Goal: Task Accomplishment & Management: Manage account settings

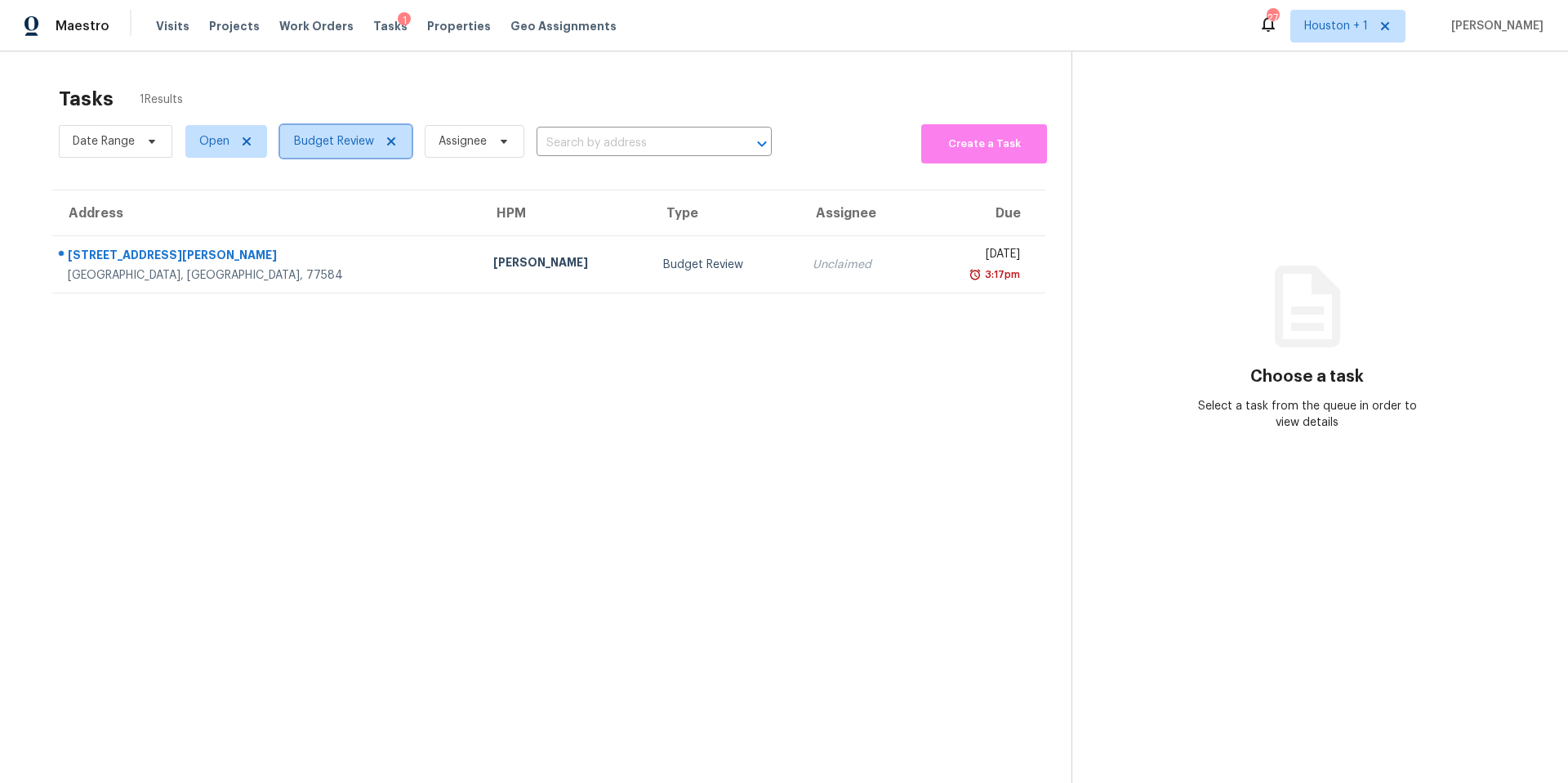
click at [353, 149] on span "Budget Review" at bounding box center [345, 142] width 131 height 33
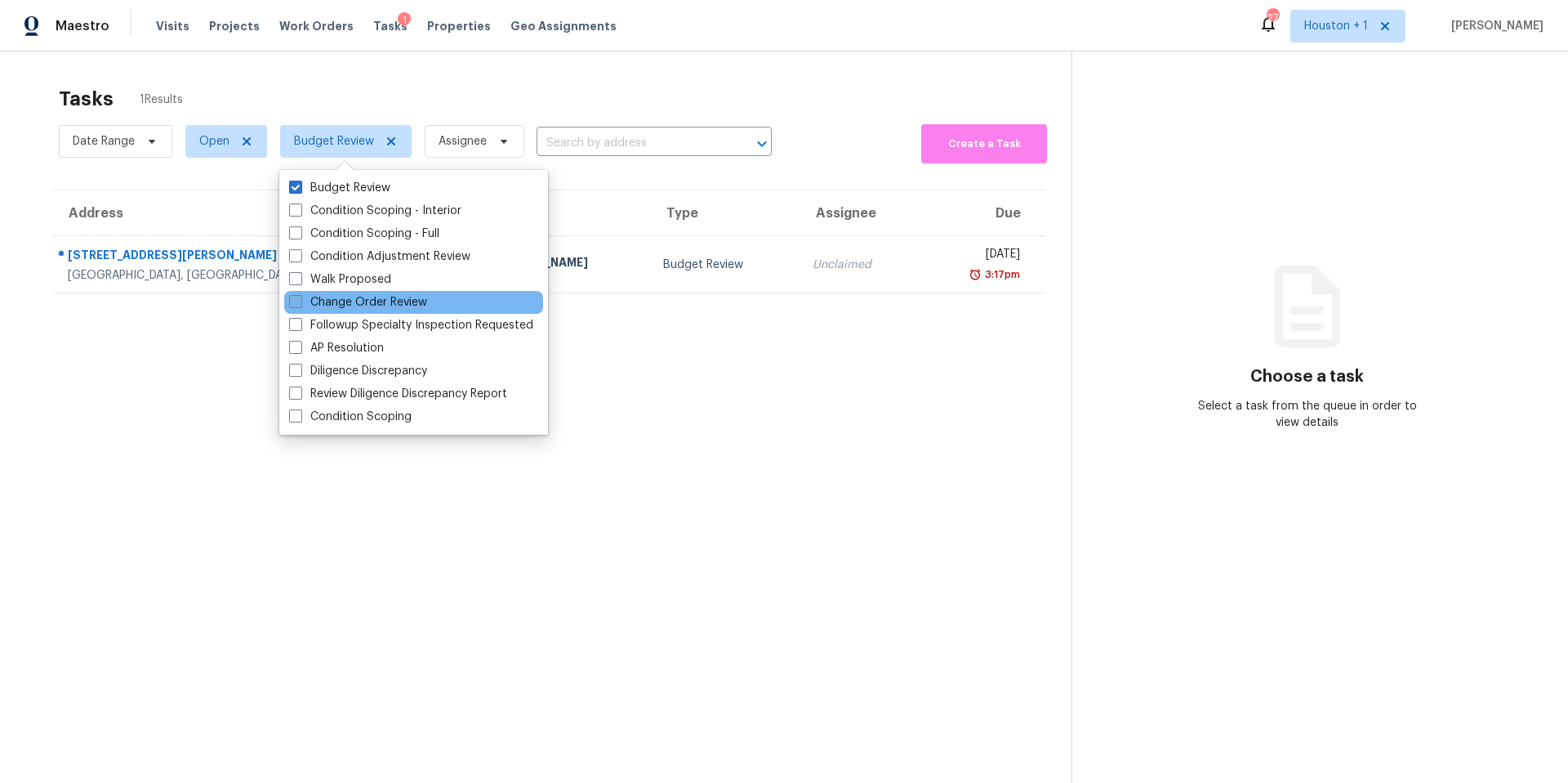
click at [314, 295] on label "Change Order Review" at bounding box center [358, 302] width 138 height 16
click at [300, 295] on input "Change Order Review" at bounding box center [294, 300] width 10 height 10
checkbox input "true"
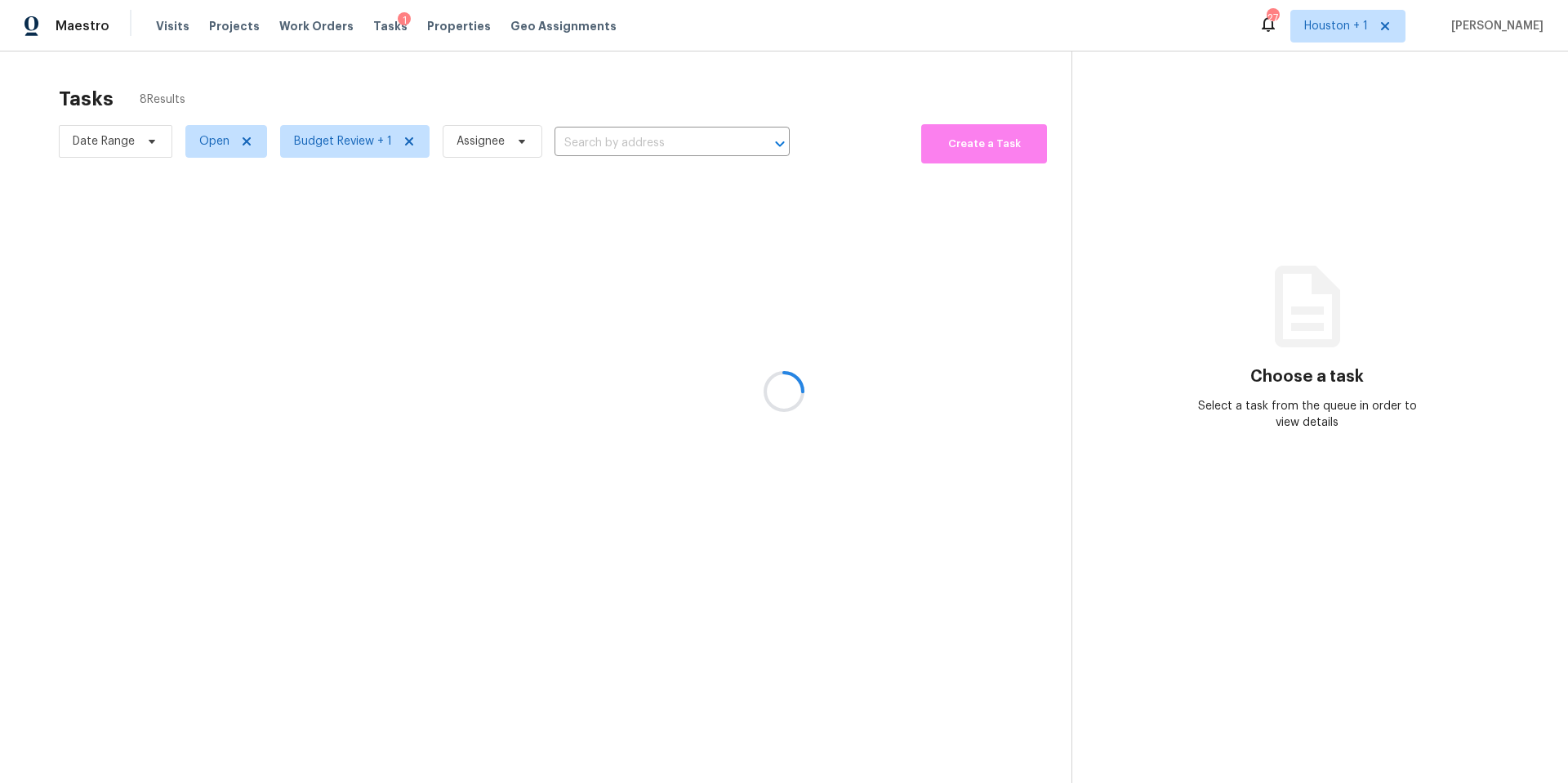
click at [432, 110] on div at bounding box center [784, 392] width 1568 height 783
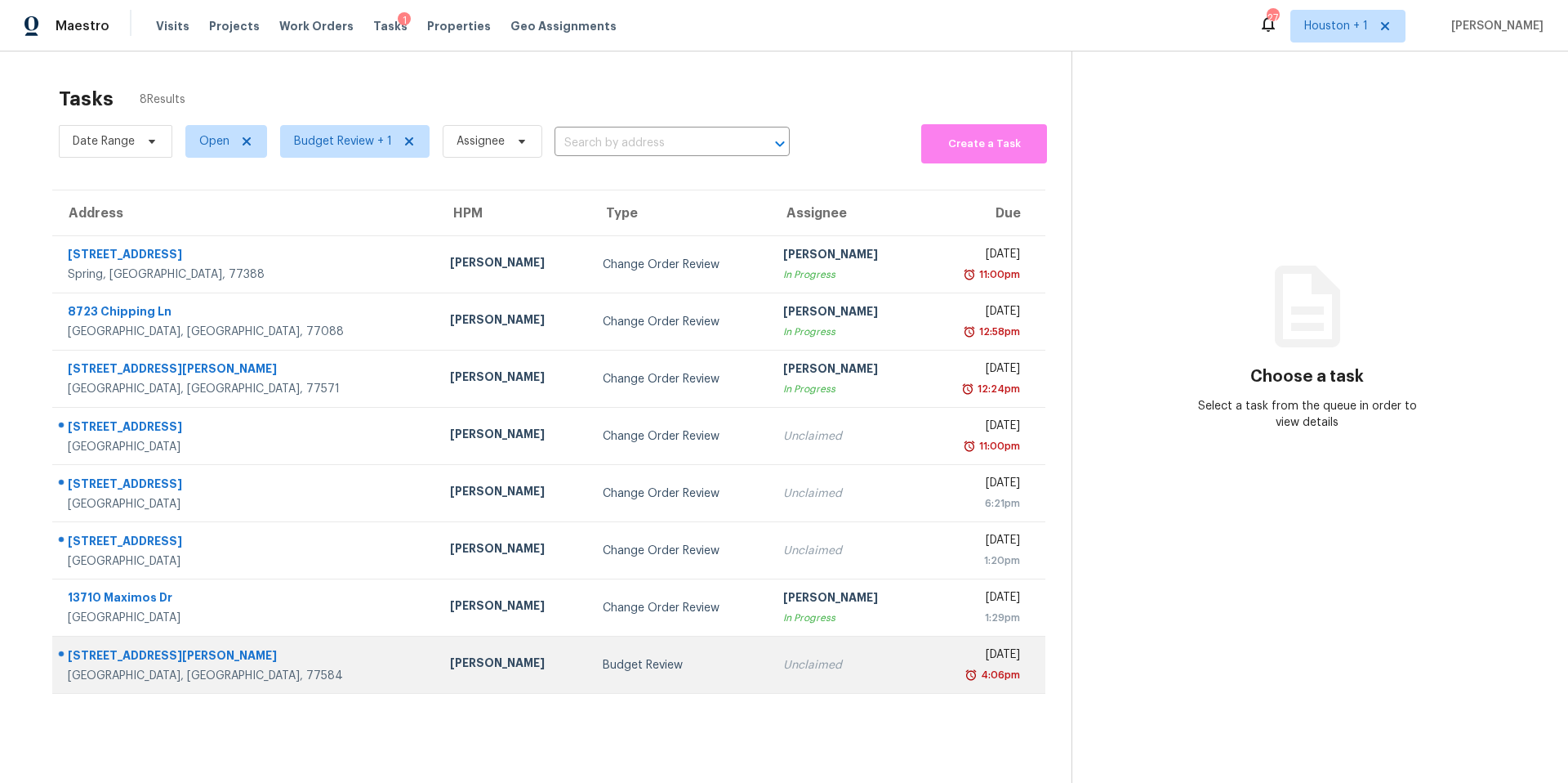
click at [450, 674] on div "[PERSON_NAME]" at bounding box center [512, 665] width 126 height 21
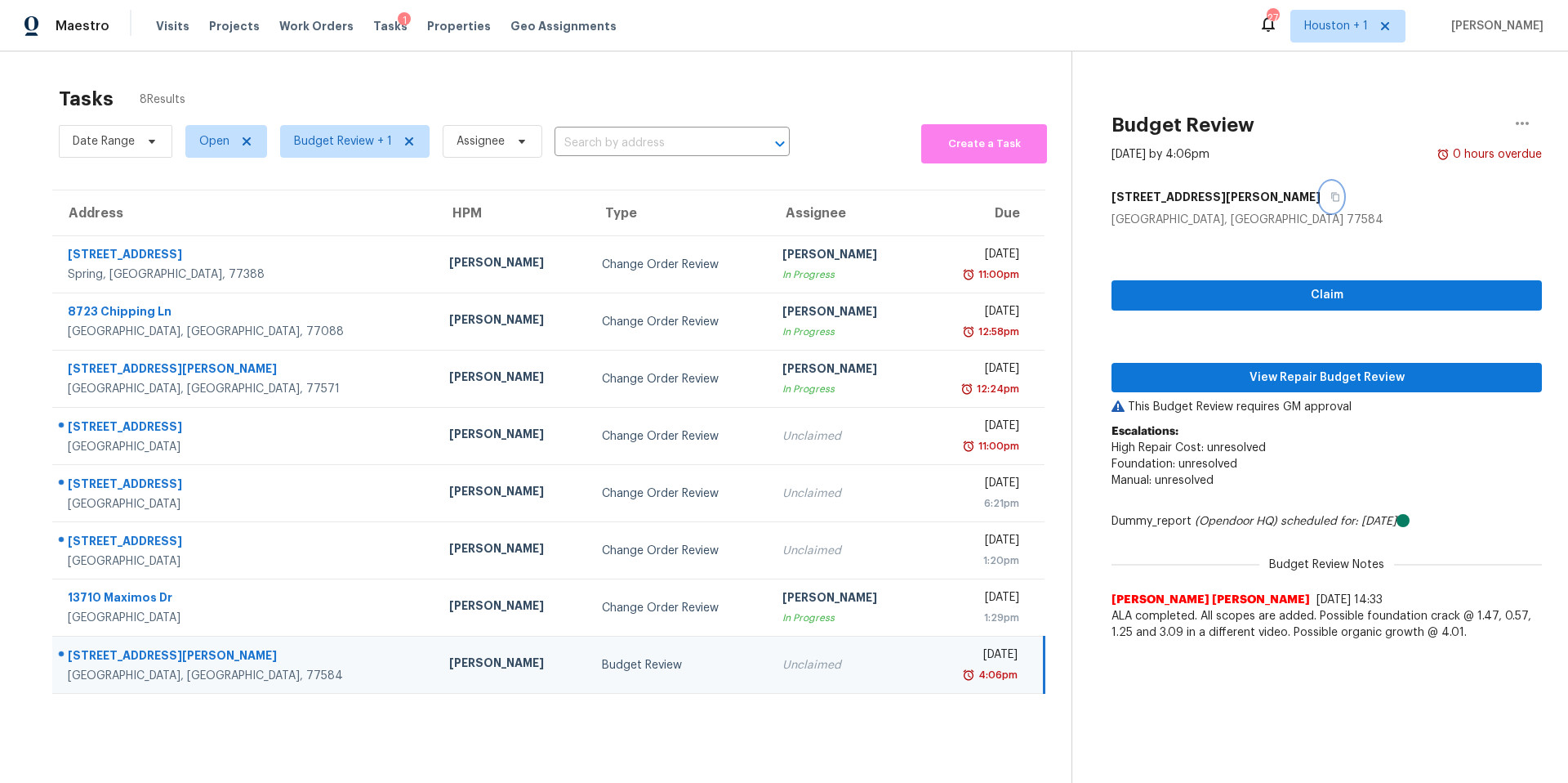
click at [1331, 199] on icon "button" at bounding box center [1335, 197] width 9 height 9
click at [1223, 374] on span "View Repair Budget Review" at bounding box center [1326, 378] width 404 height 21
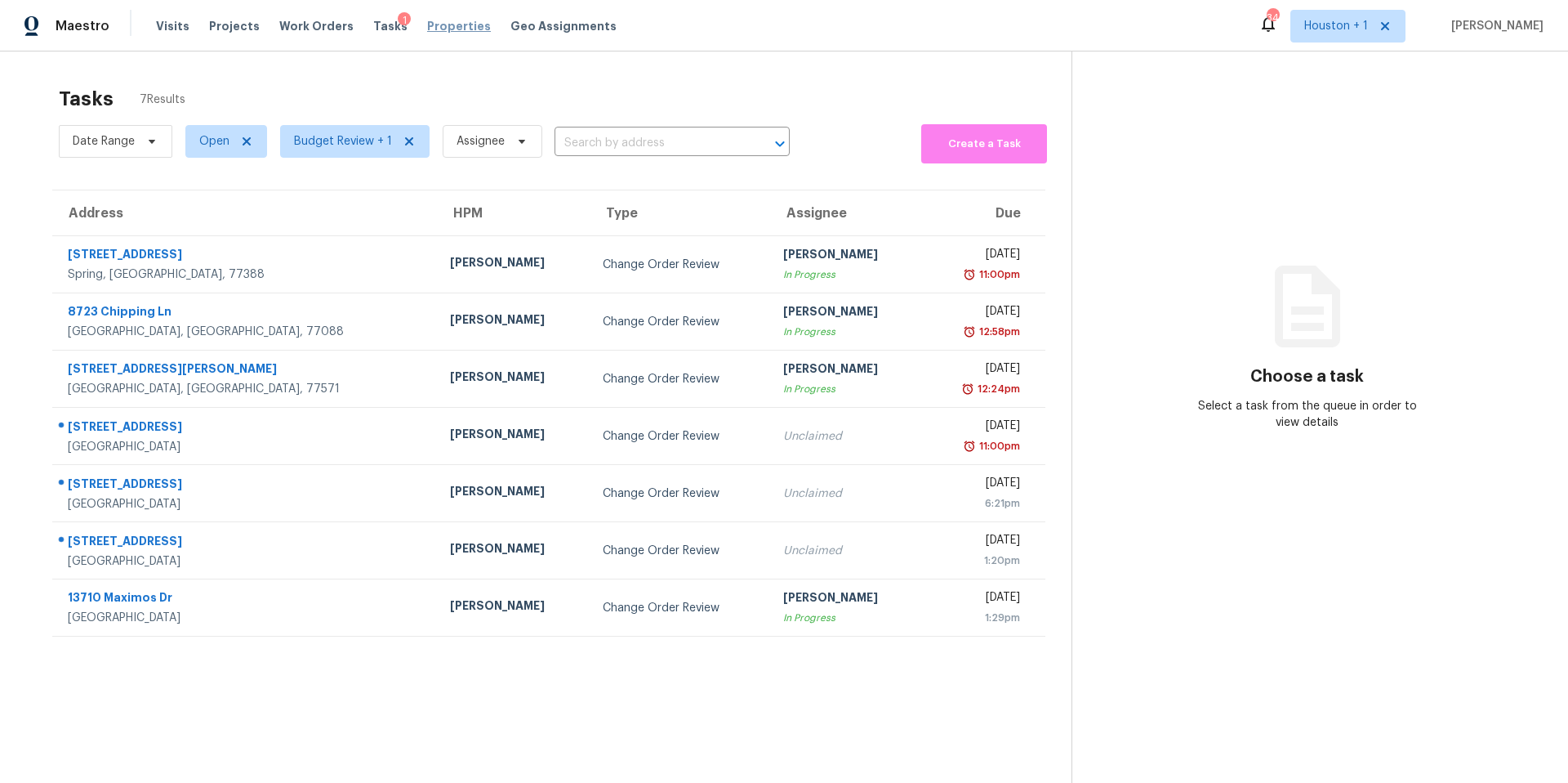
click at [427, 31] on span "Properties" at bounding box center [459, 26] width 64 height 16
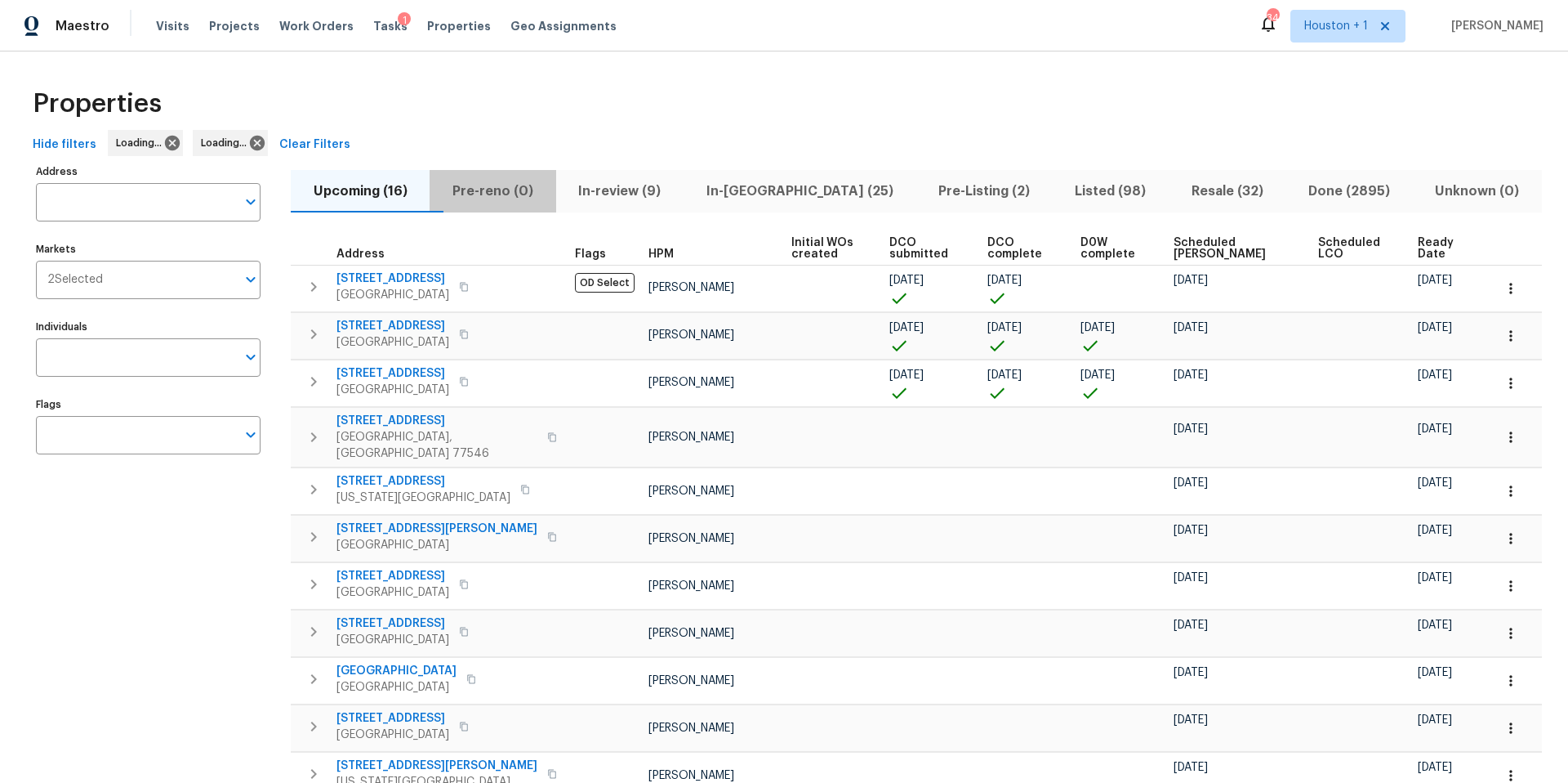
click at [498, 194] on span "Pre-reno (0)" at bounding box center [493, 191] width 106 height 23
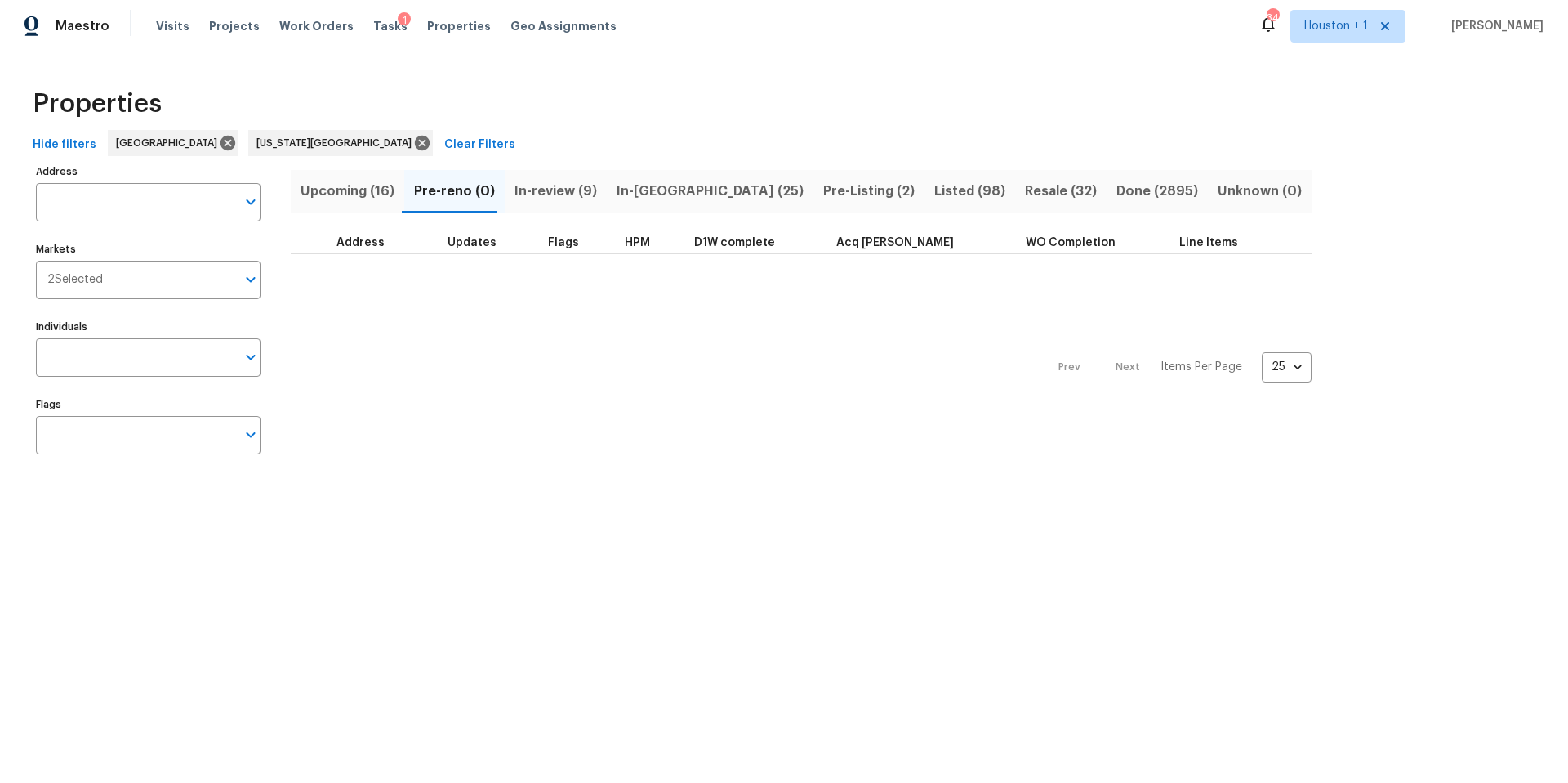
click at [621, 188] on span "In-reno (25)" at bounding box center [710, 191] width 187 height 23
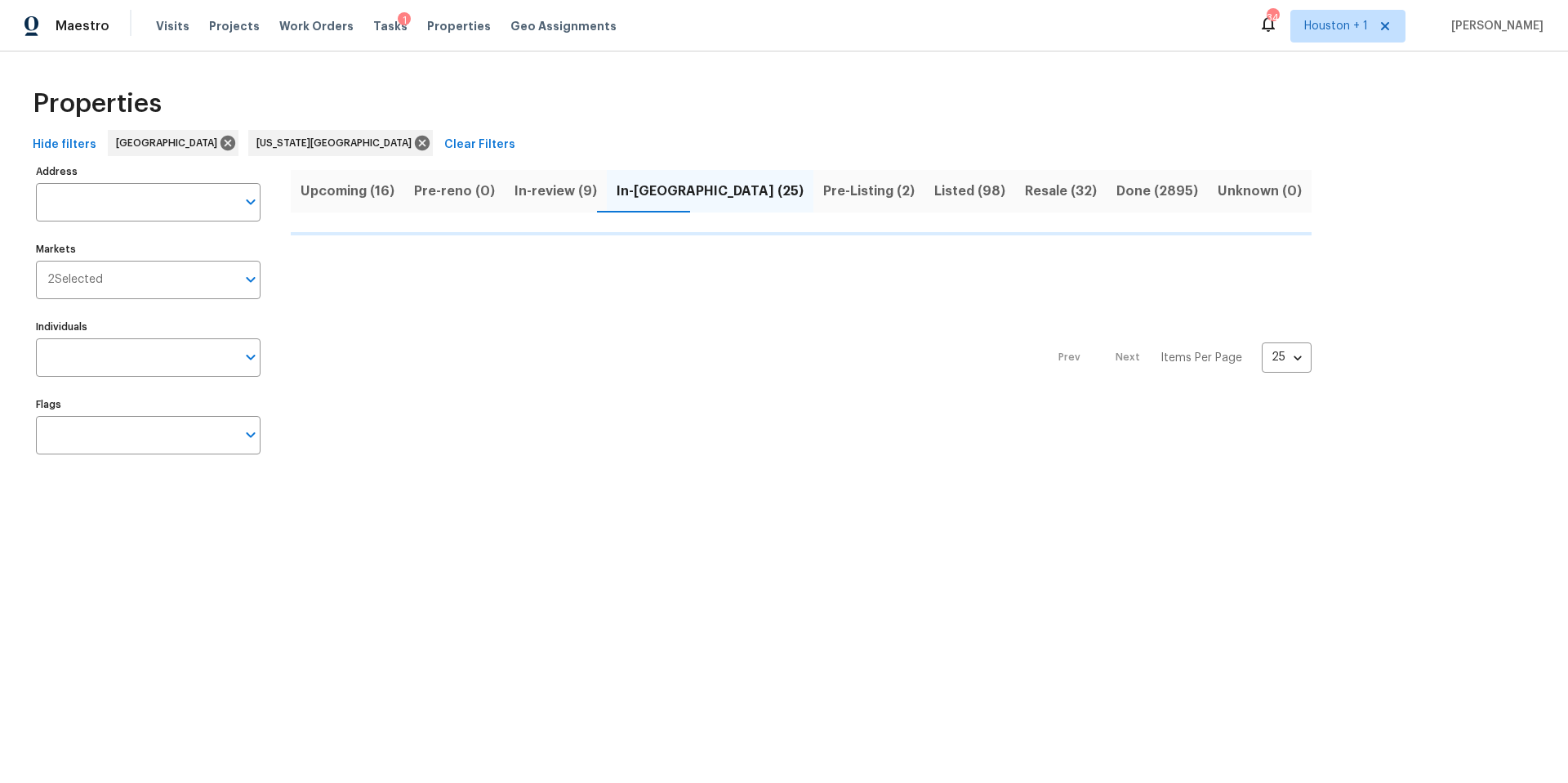
click at [730, 187] on div "Upcoming (16) Pre-reno (0) In-review (9) In-reno (25) Pre-Listing (2) Listed (9…" at bounding box center [801, 191] width 1020 height 42
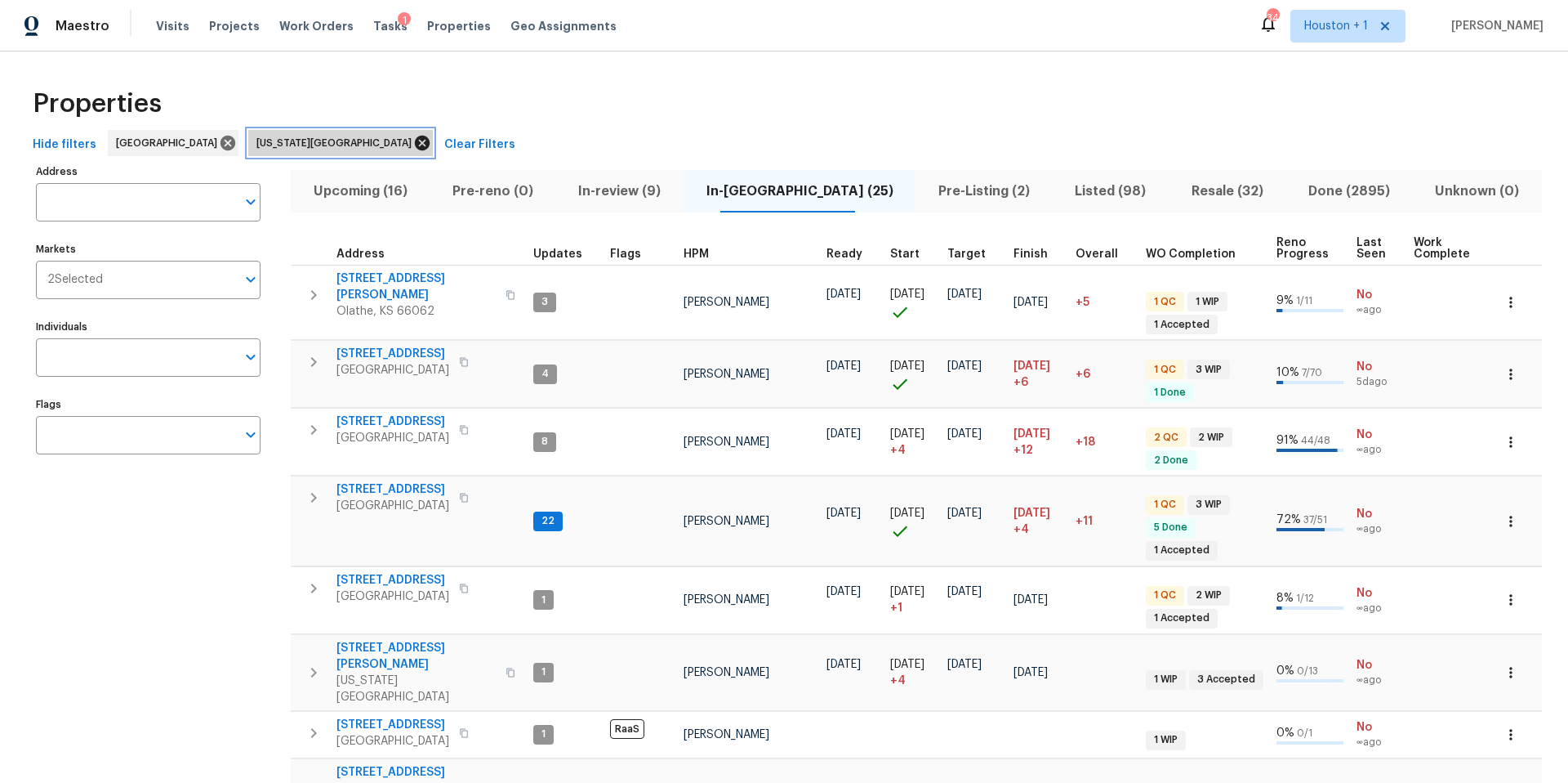
click at [415, 144] on icon at bounding box center [421, 143] width 15 height 15
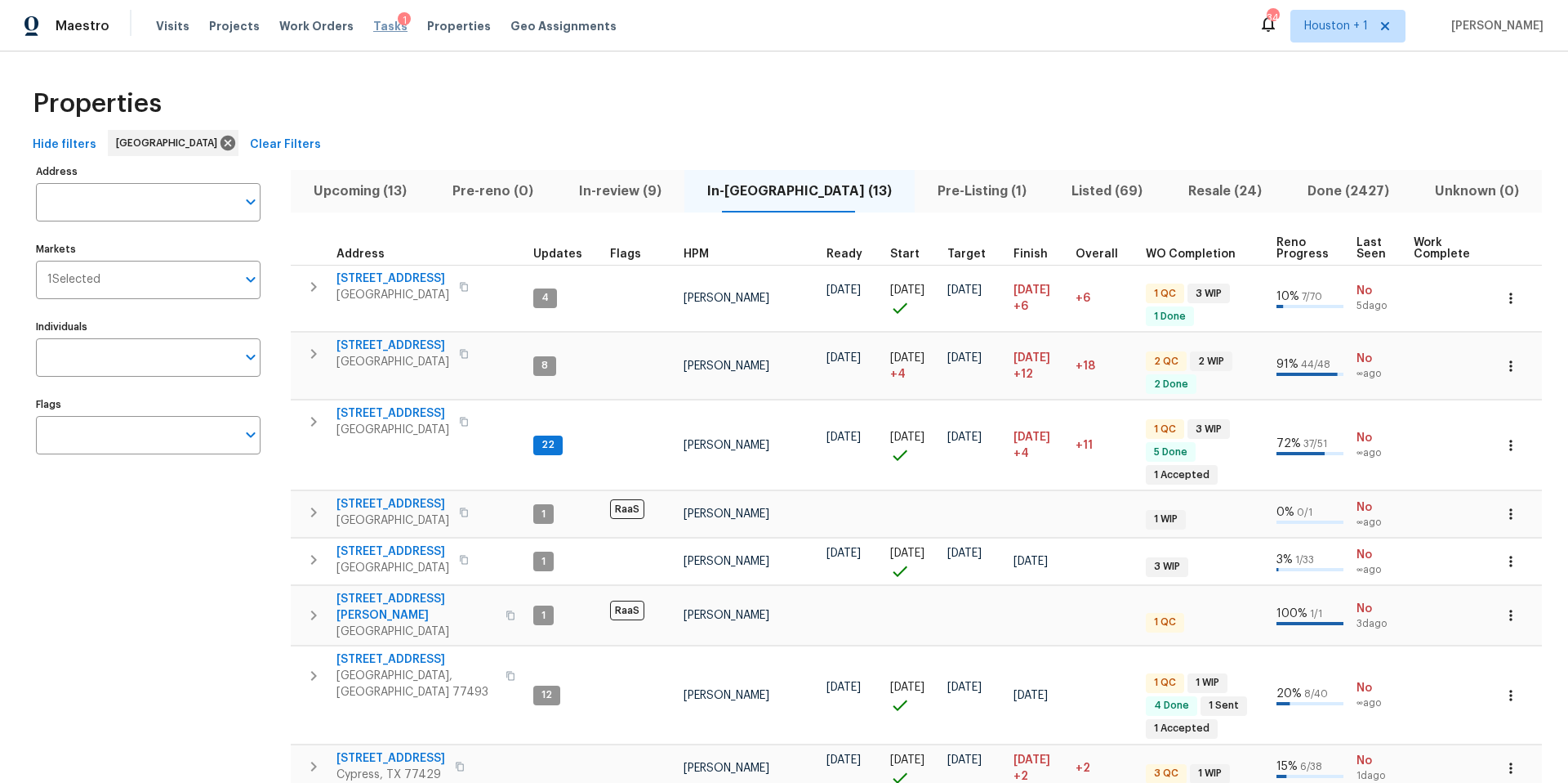
click at [373, 26] on span "Tasks" at bounding box center [390, 26] width 34 height 11
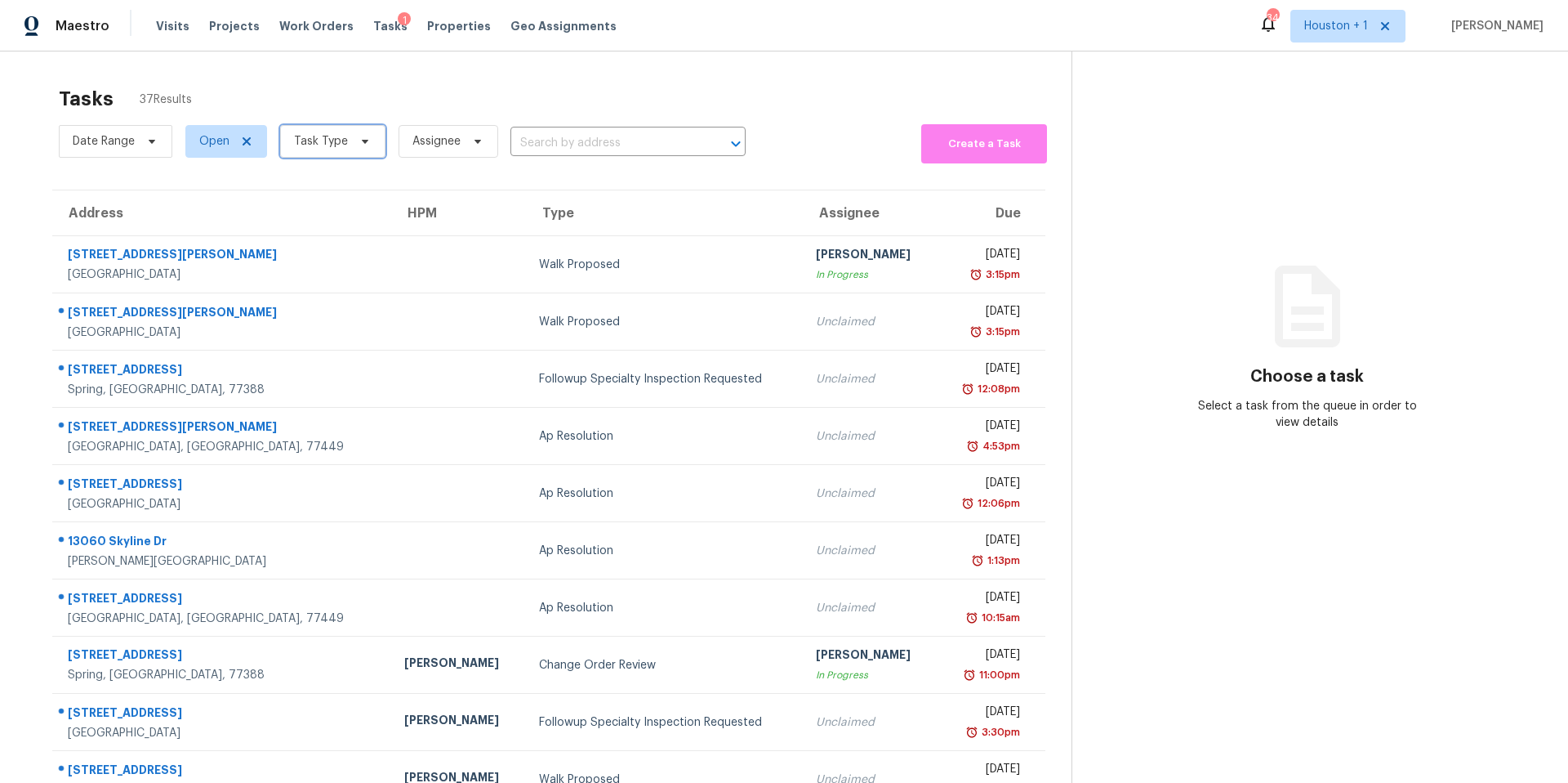
click at [330, 150] on span "Task Type" at bounding box center [332, 142] width 106 height 33
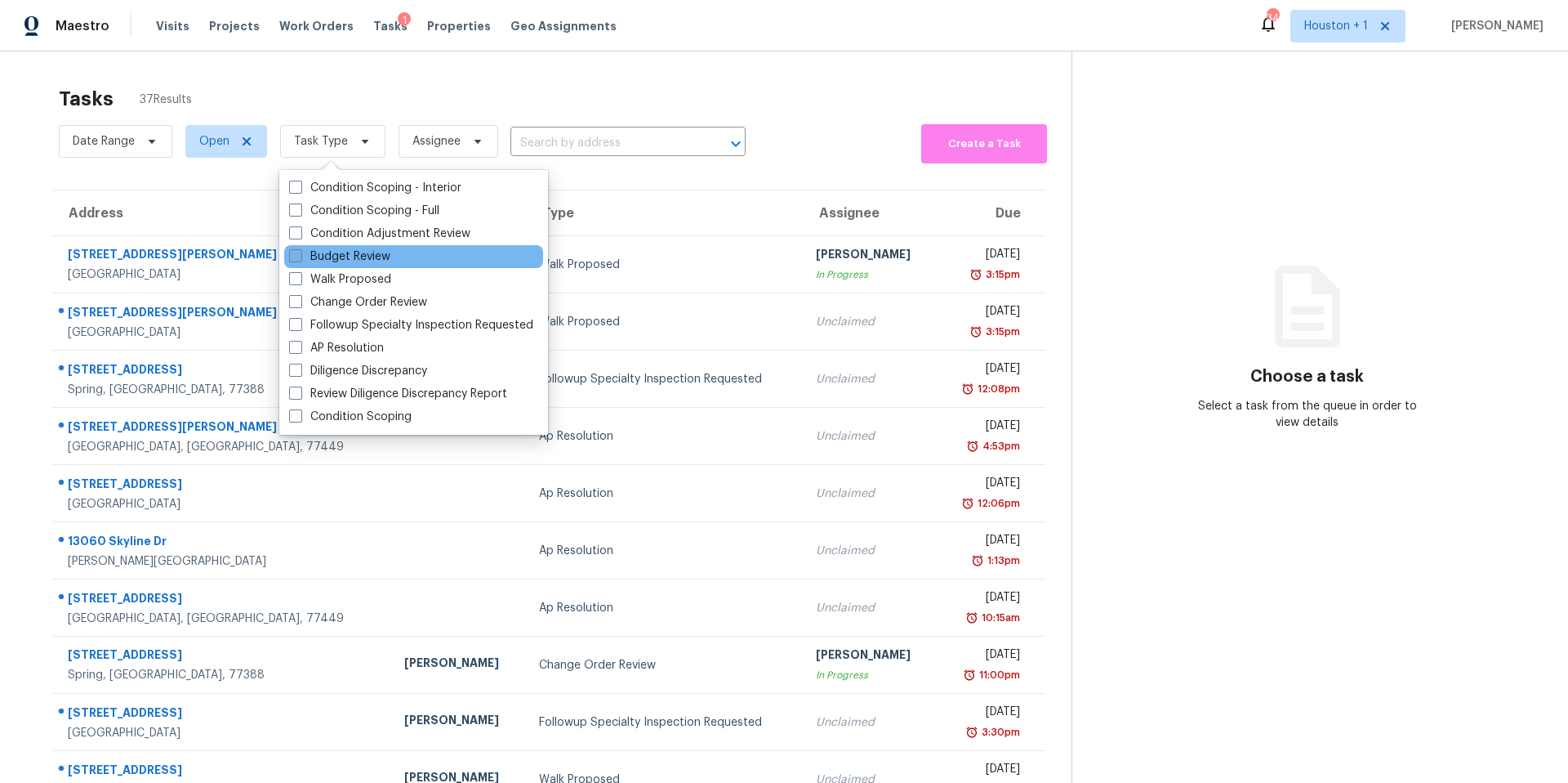
click at [325, 251] on label "Budget Review" at bounding box center [340, 256] width 101 height 16
click at [300, 251] on input "Budget Review" at bounding box center [294, 253] width 10 height 10
checkbox input "true"
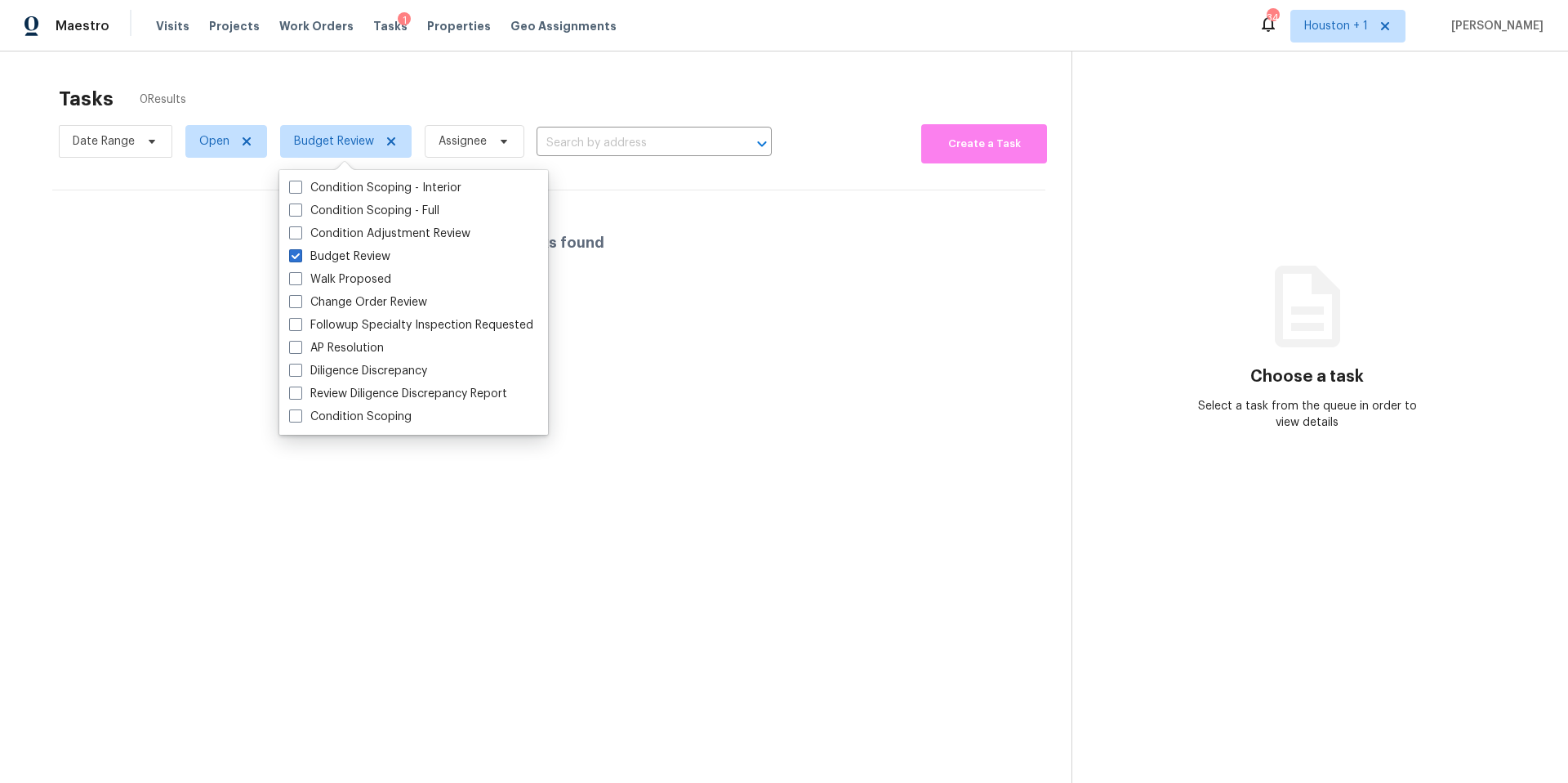
click at [335, 103] on div "Tasks 0 Results" at bounding box center [566, 98] width 1013 height 42
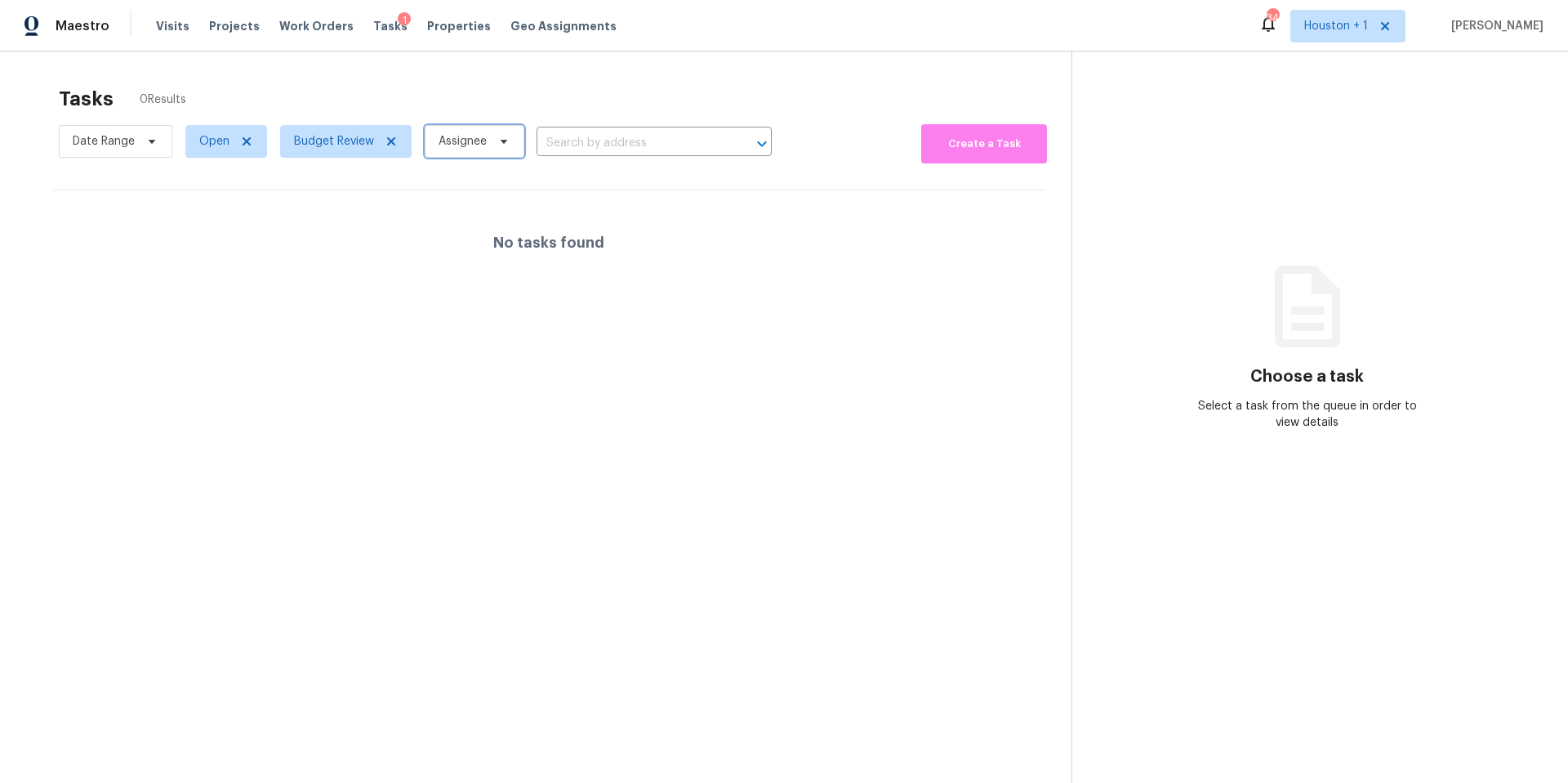
click at [480, 143] on span "Assignee" at bounding box center [463, 141] width 48 height 16
click at [452, 85] on div "Tasks 0 Results" at bounding box center [566, 98] width 1013 height 42
